Goal: Transaction & Acquisition: Purchase product/service

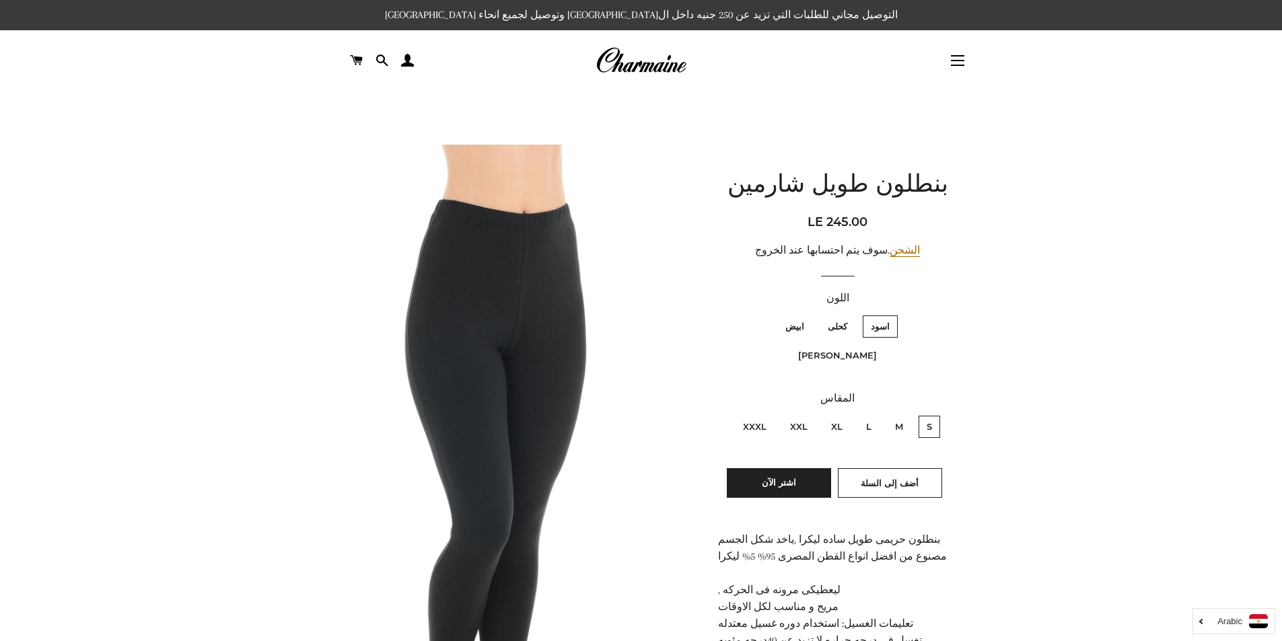
click at [798, 416] on label "XXL" at bounding box center [799, 427] width 34 height 22
click at [811, 414] on input "XXL" at bounding box center [811, 414] width 1 height 1
radio input "true"
click at [812, 326] on label "ابيض" at bounding box center [794, 327] width 35 height 22
click at [808, 314] on input "ابيض" at bounding box center [807, 314] width 1 height 1
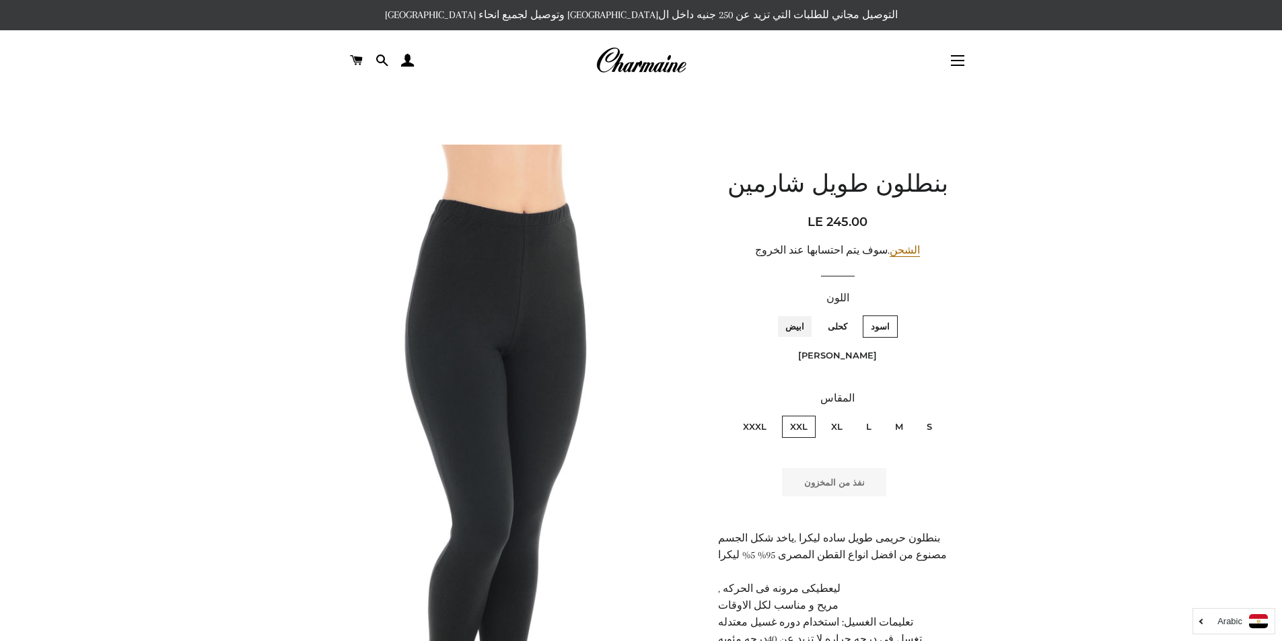
radio input "true"
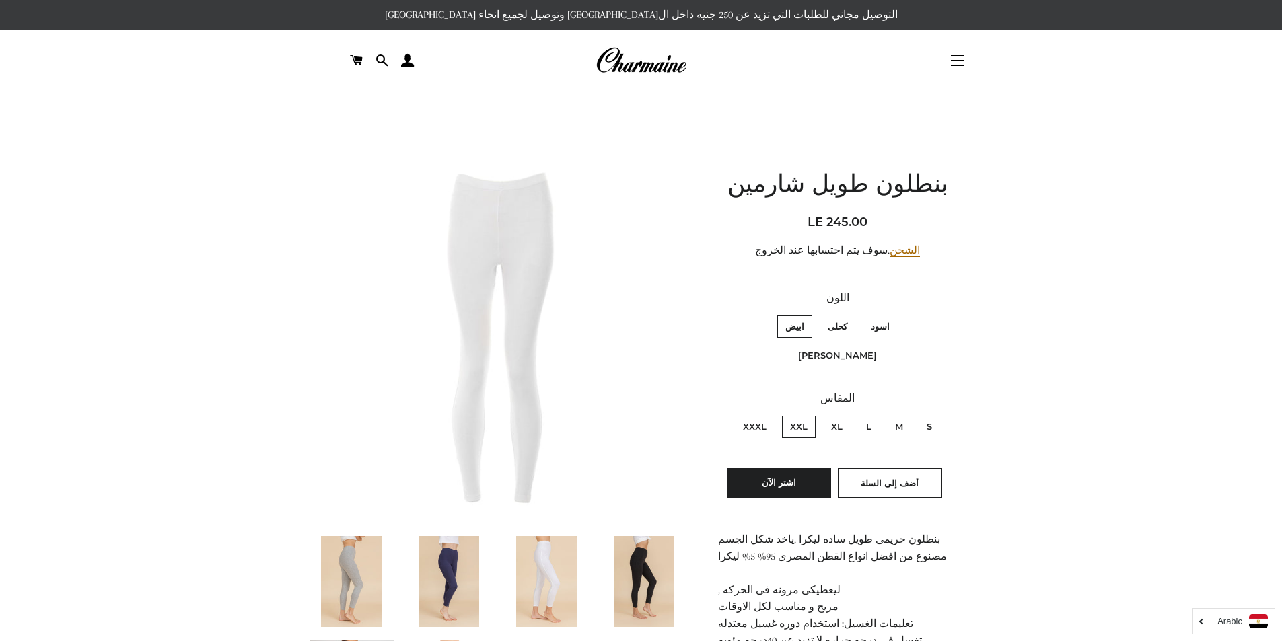
click at [855, 322] on label "كحلى" at bounding box center [837, 327] width 36 height 22
click at [851, 314] on input "كحلى" at bounding box center [850, 314] width 1 height 1
radio input "true"
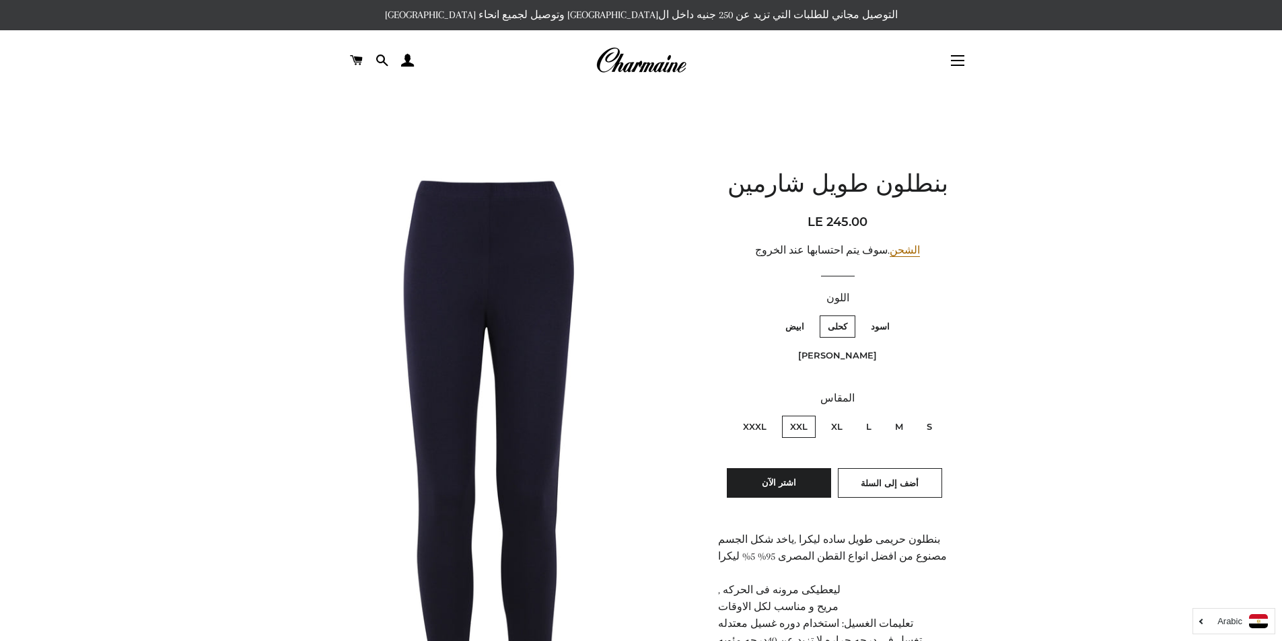
click at [897, 327] on label "اسود" at bounding box center [879, 327] width 35 height 22
click at [893, 314] on input "اسود" at bounding box center [893, 314] width 1 height 1
radio input "true"
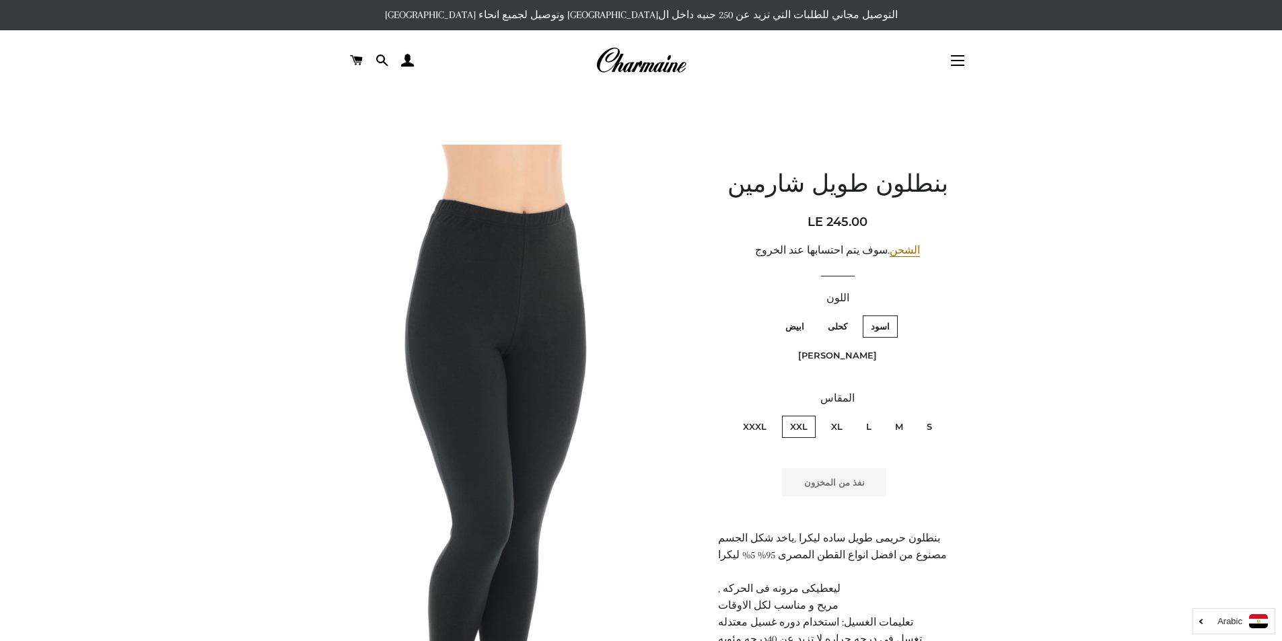
click at [790, 344] on label "[PERSON_NAME]" at bounding box center [837, 355] width 95 height 22
click at [768, 314] on فاتح "[PERSON_NAME]" at bounding box center [768, 314] width 1 height 1
radio فاتح "true"
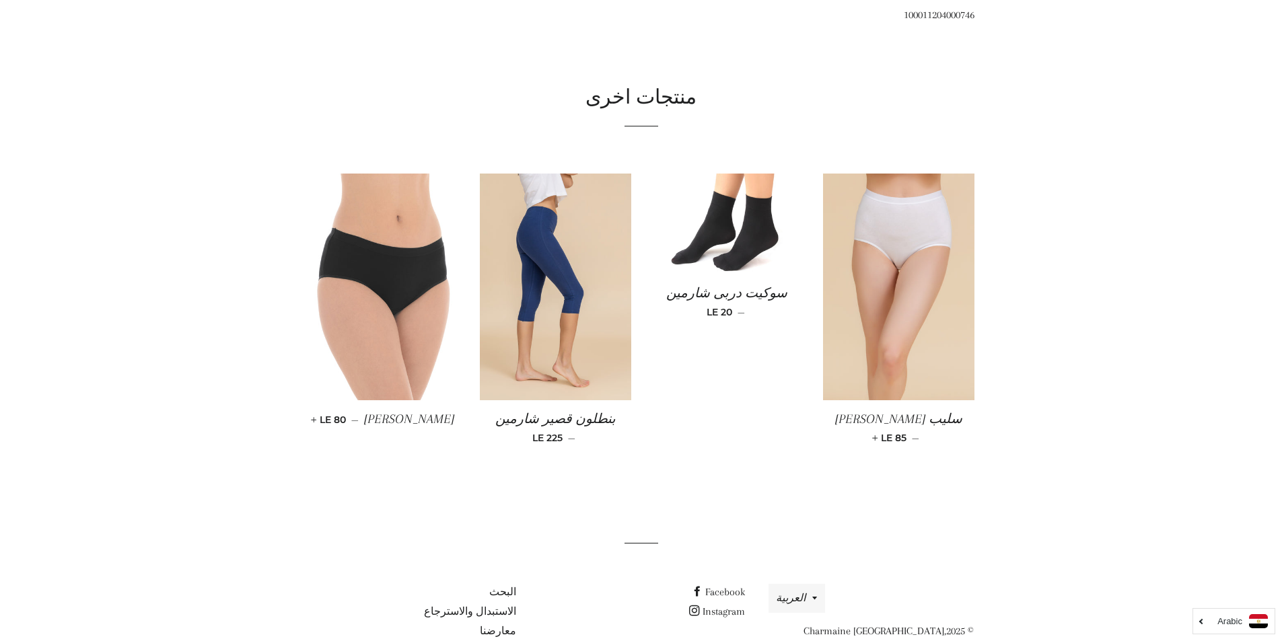
scroll to position [1078, 0]
